Goal: Task Accomplishment & Management: Manage account settings

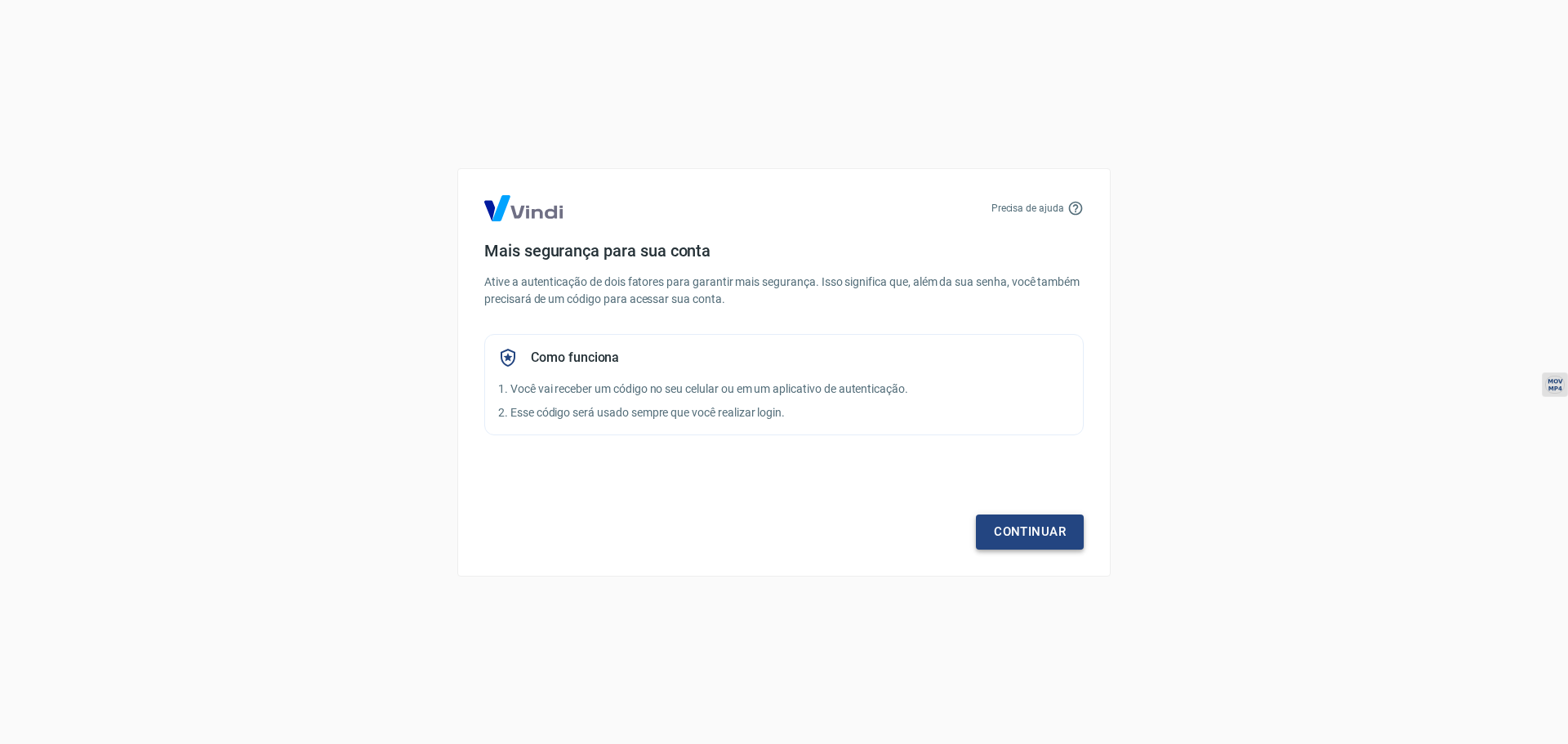
click at [1026, 537] on link "Continuar" at bounding box center [1030, 531] width 108 height 34
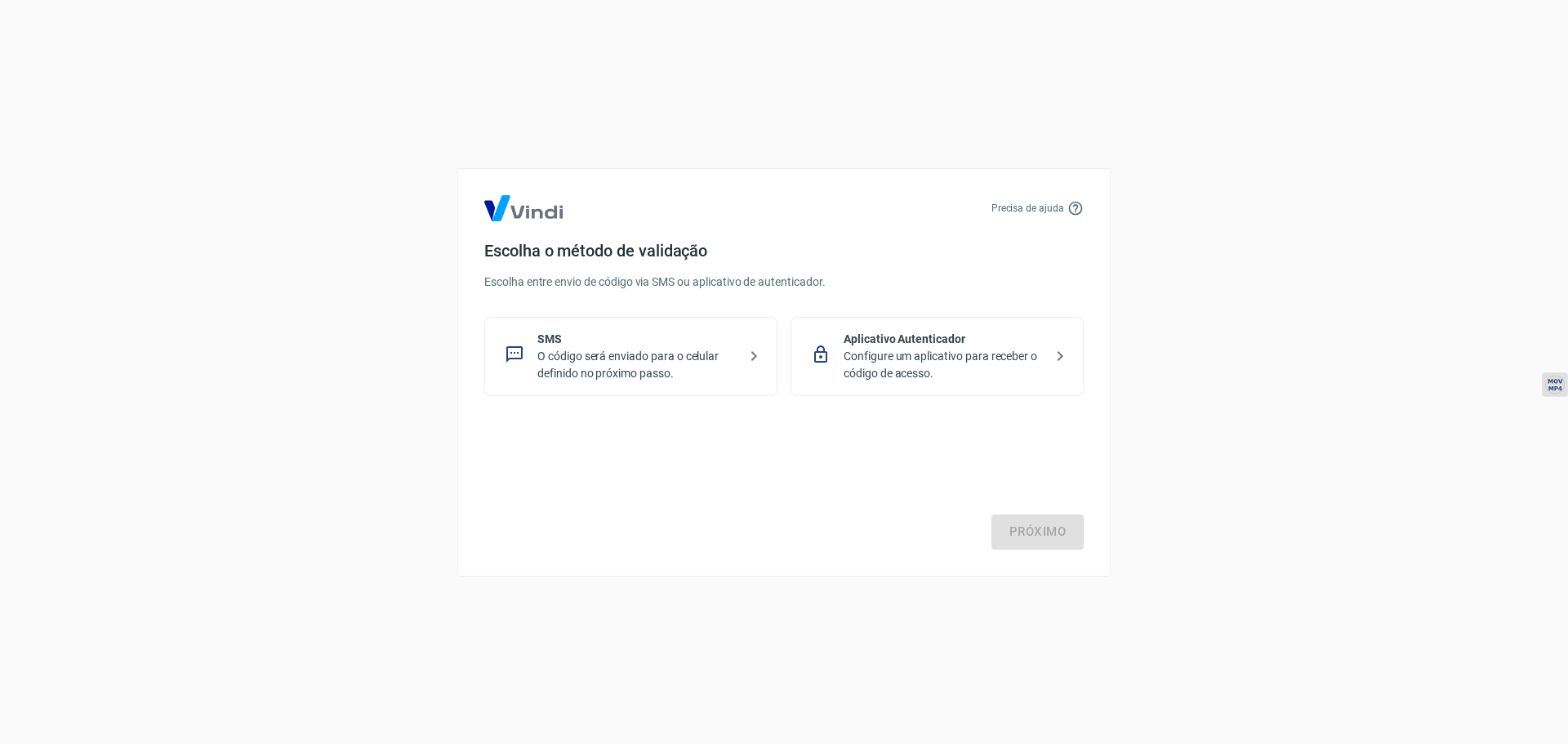
click at [746, 359] on icon at bounding box center [753, 356] width 19 height 19
click at [1023, 530] on link "Próximo" at bounding box center [1037, 531] width 92 height 34
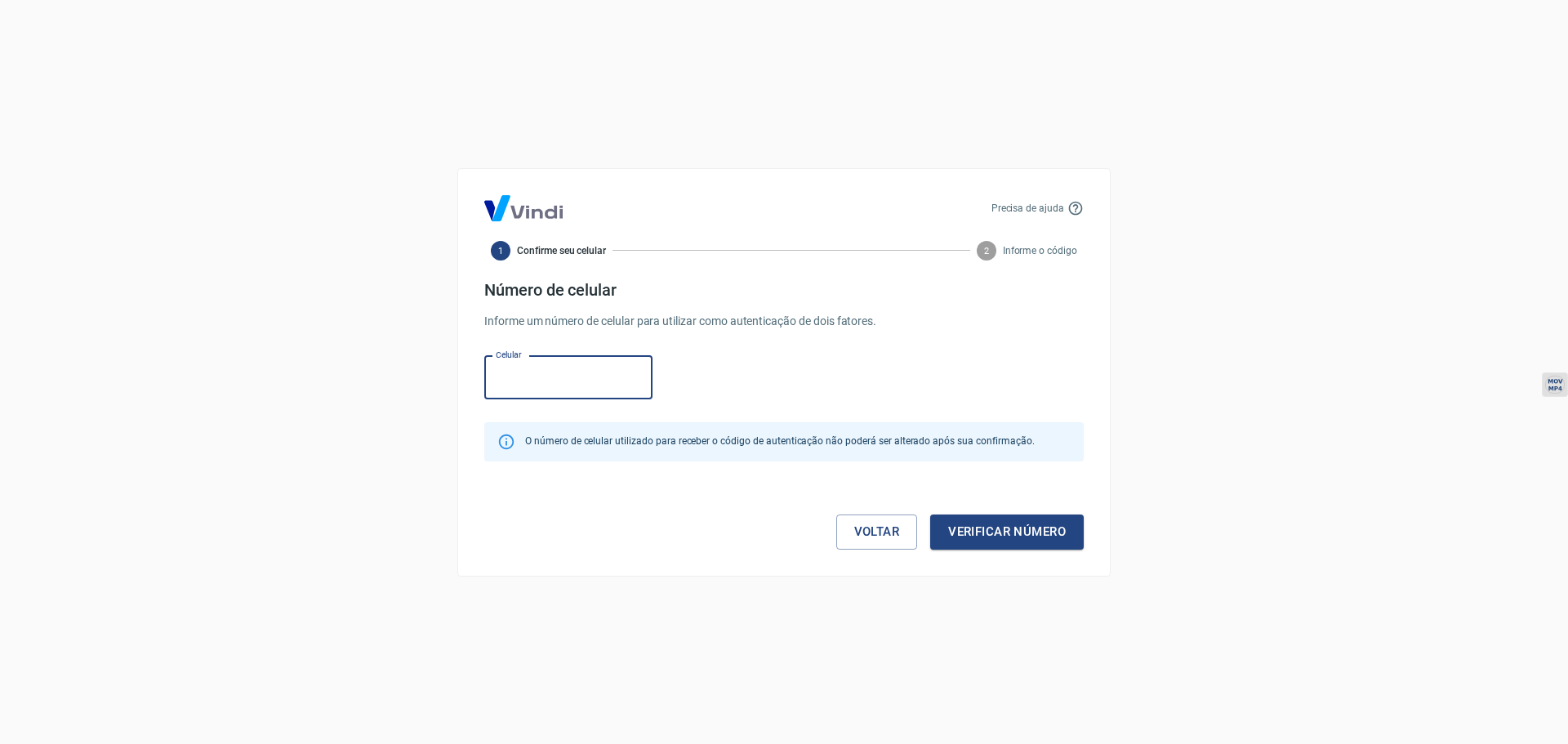
click at [569, 383] on input "Celular" at bounding box center [568, 377] width 168 height 43
type input "[PHONE_NUMBER]"
click at [990, 532] on button "Verificar número" at bounding box center [1007, 531] width 154 height 34
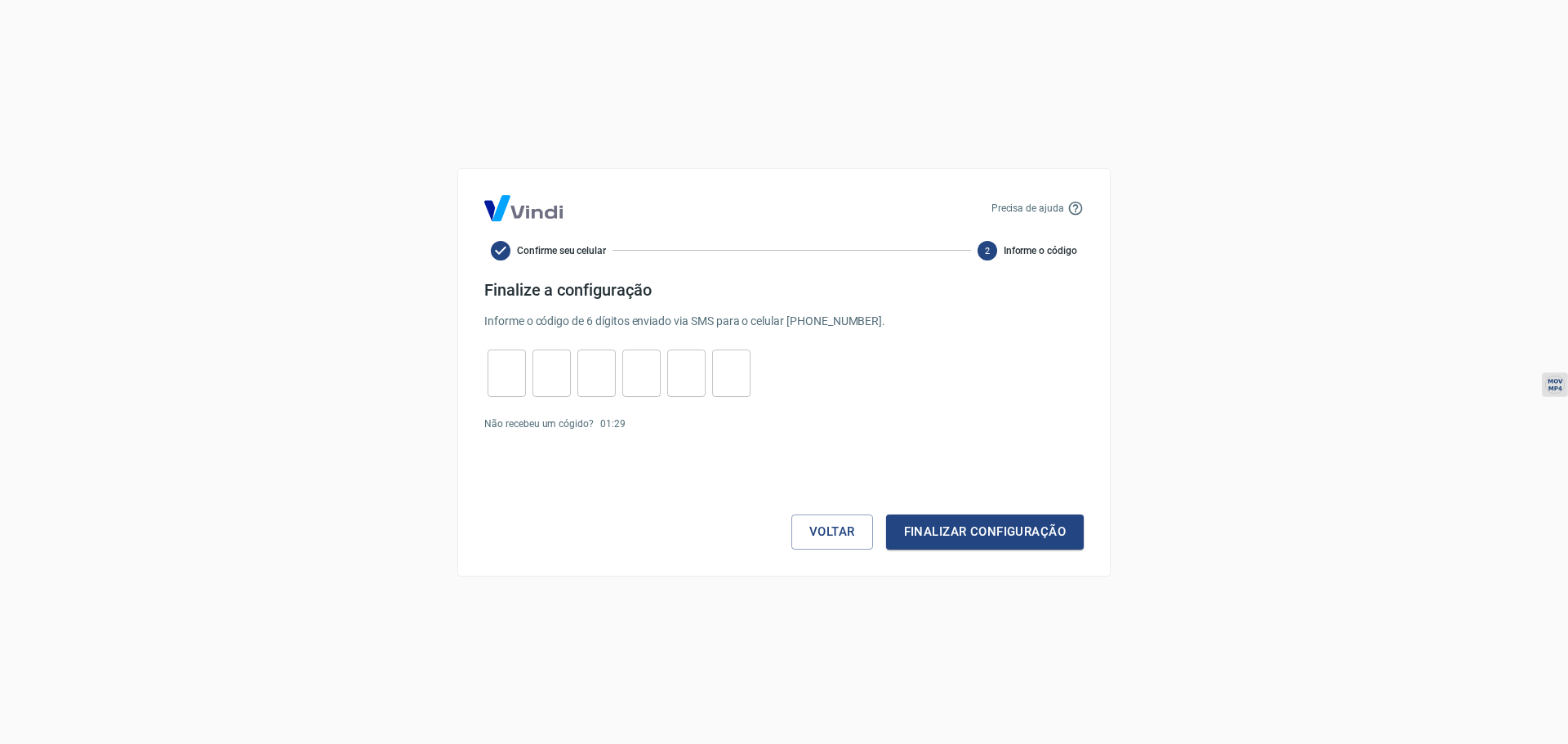
click at [493, 382] on input "tel" at bounding box center [507, 373] width 39 height 35
type input "9"
type input "3"
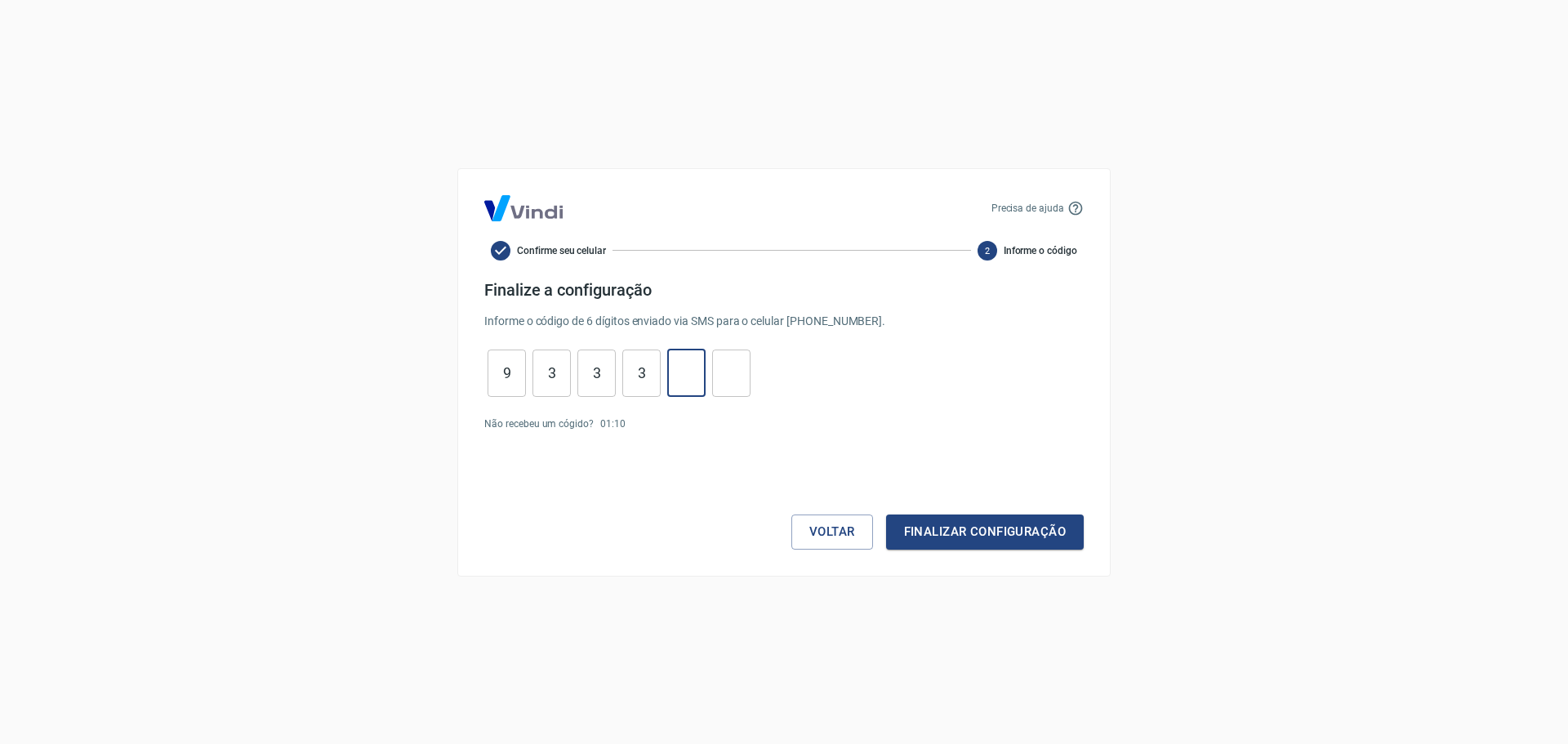
type input "8"
type input "2"
click at [989, 526] on button "Finalizar configuração" at bounding box center [985, 531] width 198 height 34
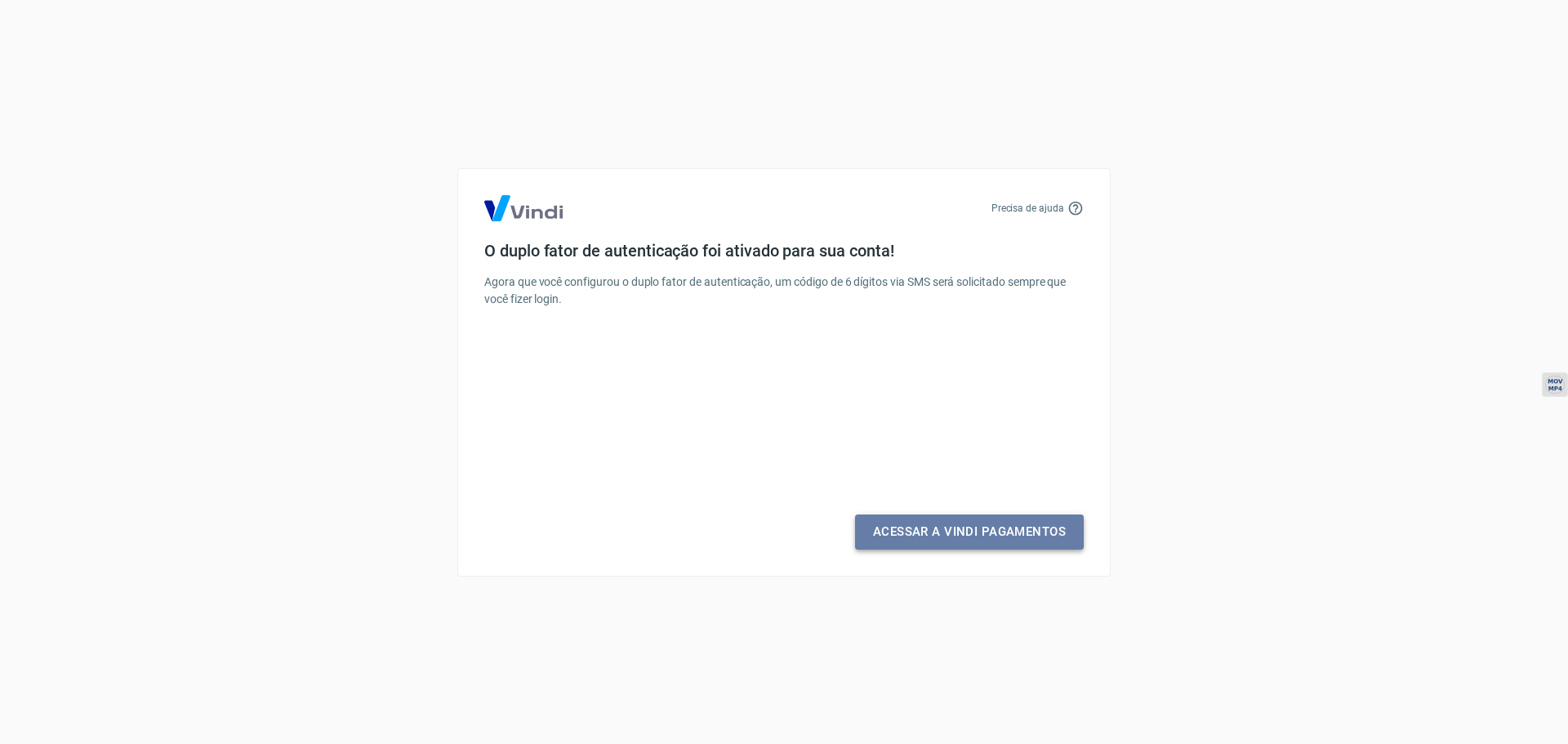
click at [988, 527] on link "Acessar a Vindi Pagamentos" at bounding box center [969, 531] width 229 height 34
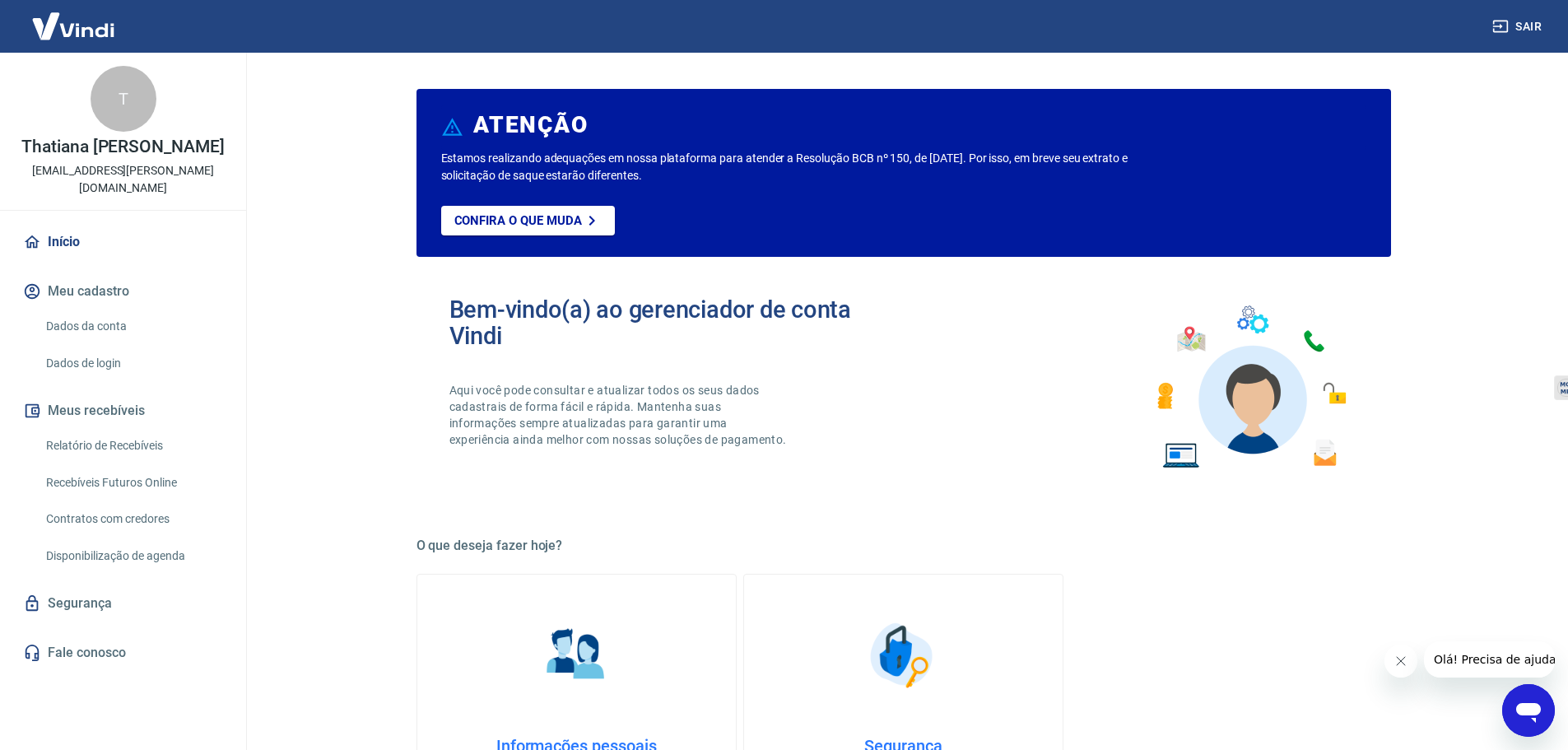
click at [152, 447] on link "Relatório de Recebíveis" at bounding box center [133, 446] width 187 height 34
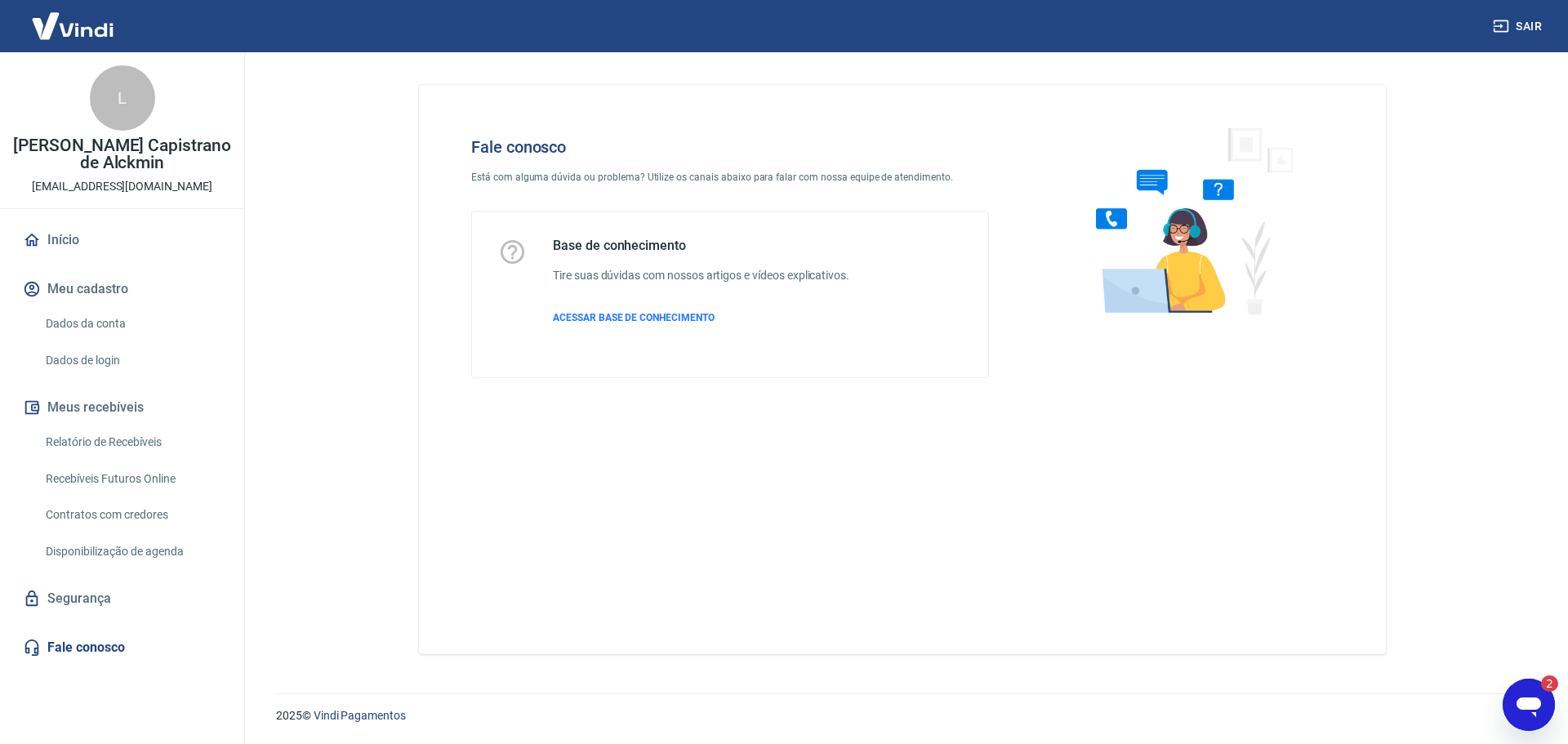
scroll to position [4093, 0]
